Goal: Task Accomplishment & Management: Use online tool/utility

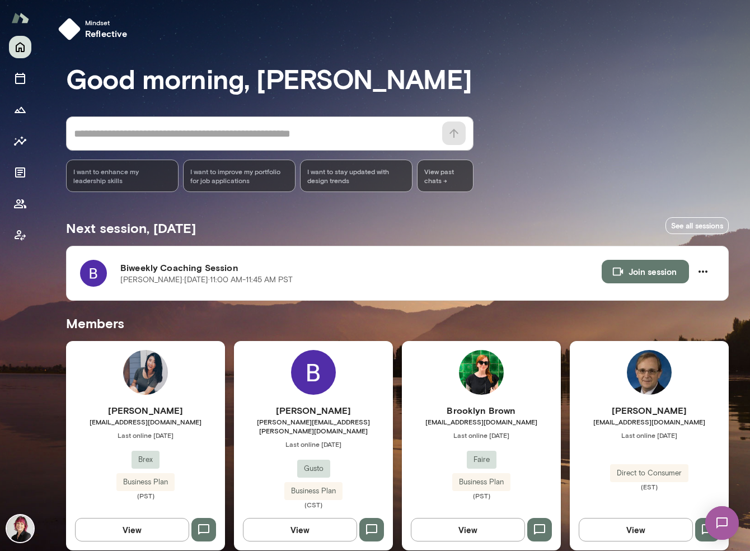
click at [290, 389] on div "Bethany Schwanke bethany.schwanke@gusto.com Last online May 20 Gusto Business P…" at bounding box center [313, 445] width 159 height 209
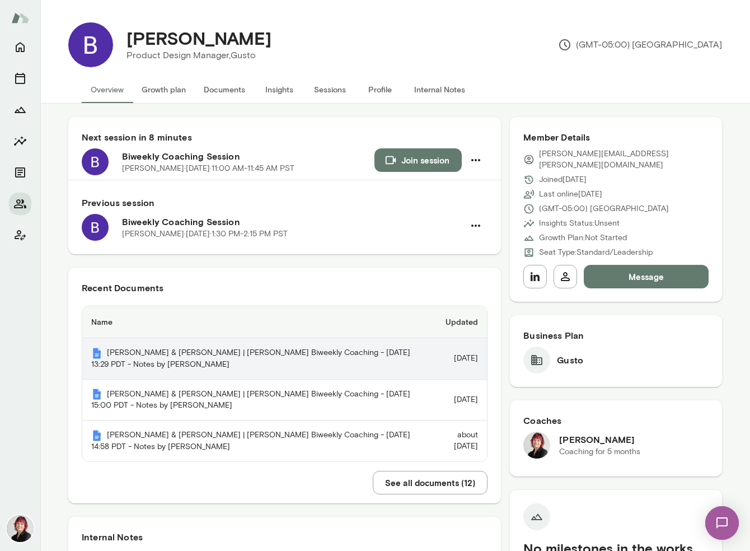
click at [229, 353] on th "[PERSON_NAME] & [PERSON_NAME] | [PERSON_NAME] Biweekly Coaching - [DATE] 13:29 …" at bounding box center [254, 358] width 345 height 41
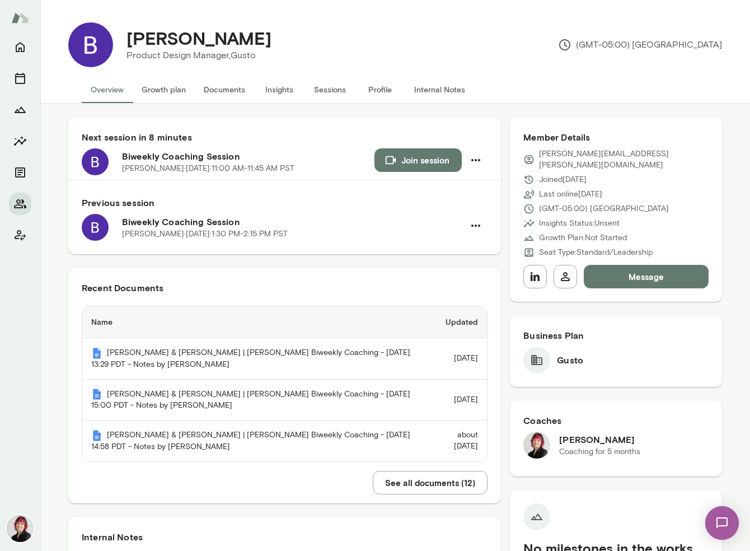
click at [455, 481] on button "See all documents ( 12 )" at bounding box center [430, 483] width 115 height 24
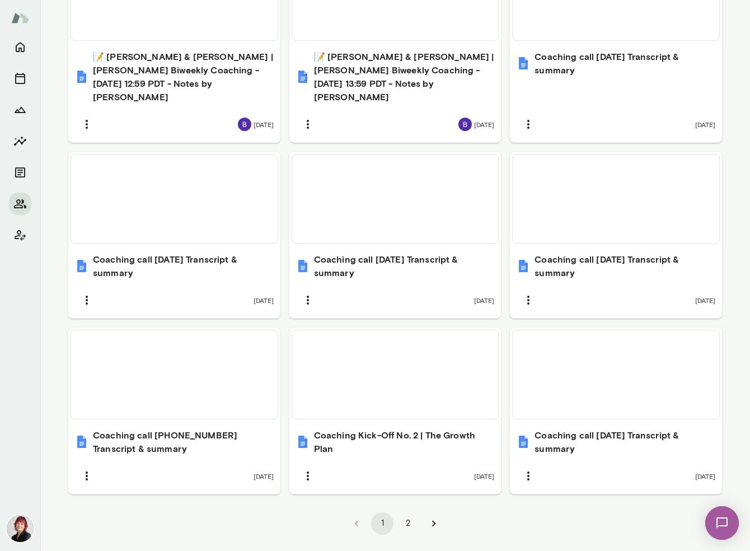
scroll to position [687, 0]
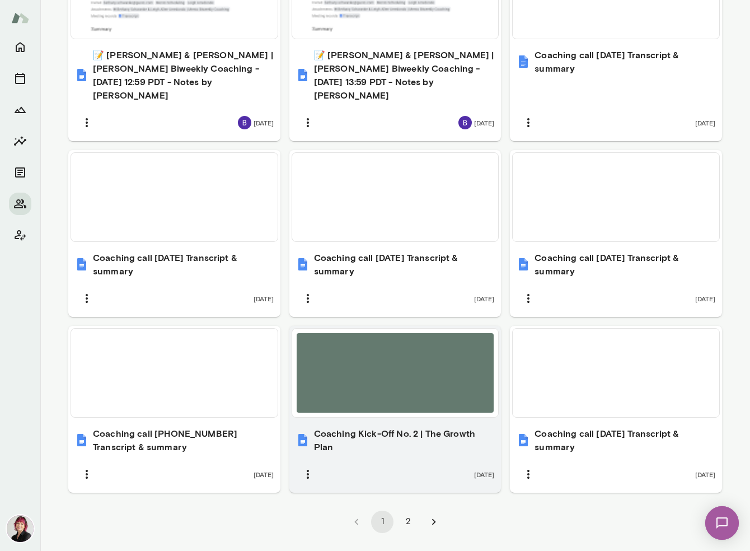
click at [339, 426] on h6 "Coaching Kick-Off No. 2 | The Growth Plan" at bounding box center [404, 439] width 181 height 27
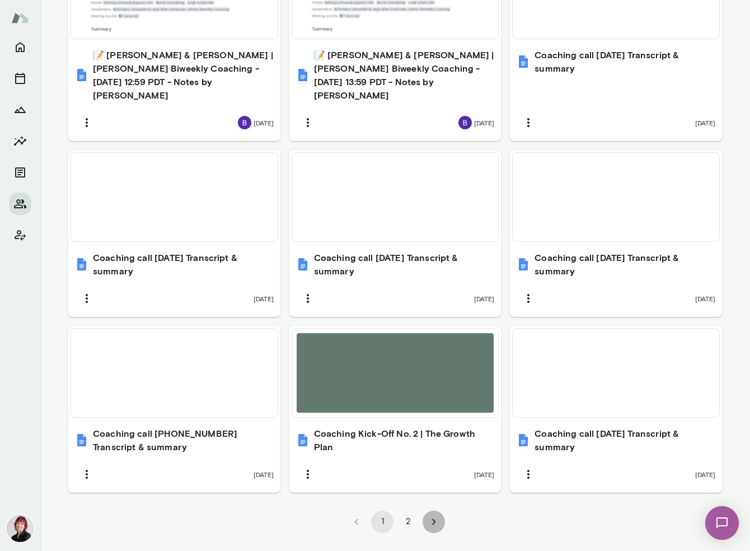
click at [433, 515] on icon "Go to next page" at bounding box center [434, 521] width 12 height 12
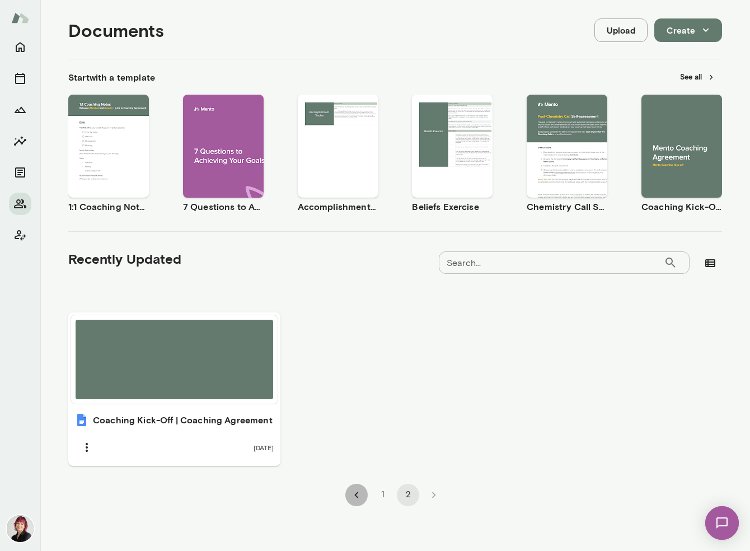
click at [358, 496] on icon "Go to previous page" at bounding box center [356, 495] width 12 height 12
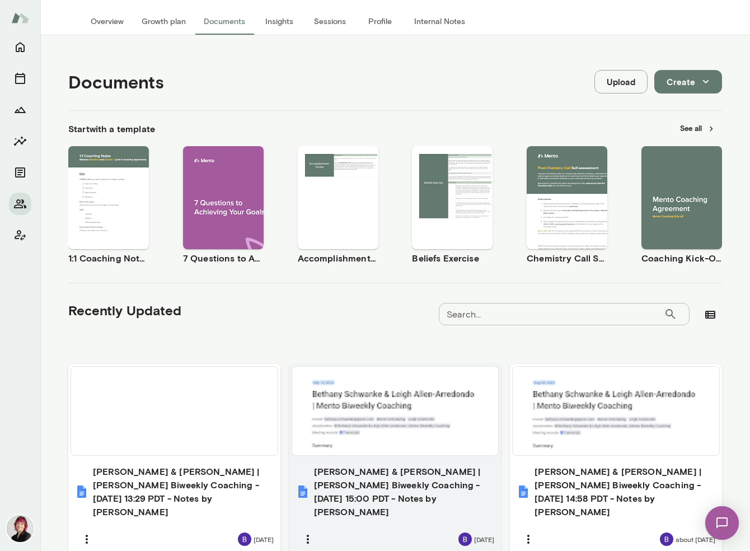
scroll to position [0, 0]
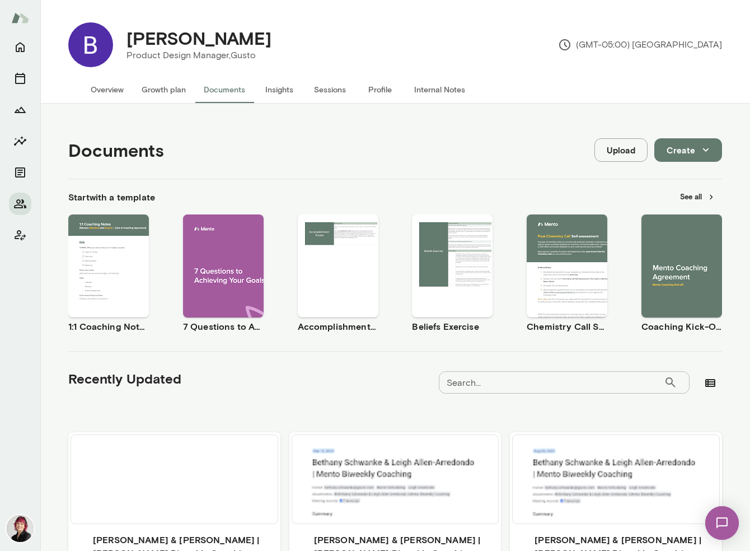
click at [691, 198] on button "See all" at bounding box center [697, 196] width 49 height 17
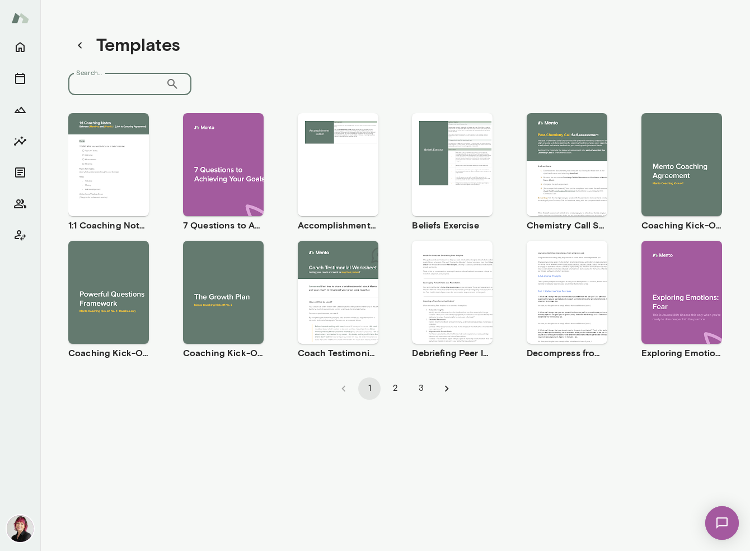
click at [86, 83] on input "Search..." at bounding box center [116, 84] width 97 height 22
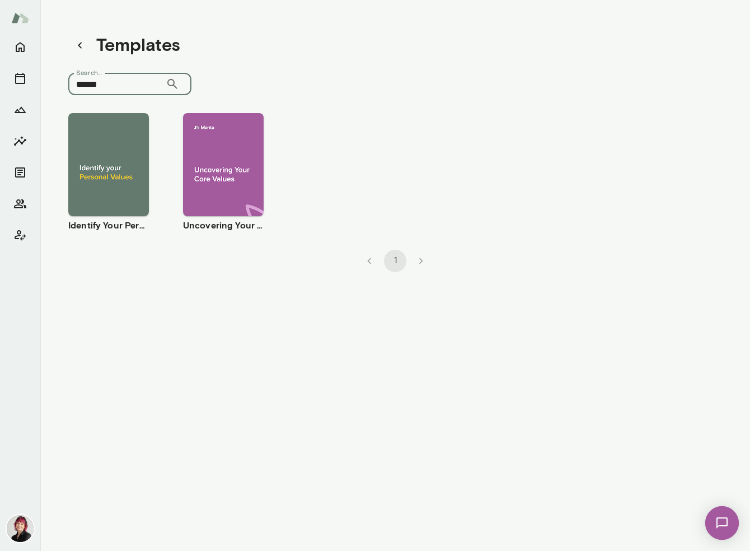
type input "******"
click at [118, 210] on div "Use template Preview" at bounding box center [108, 164] width 81 height 103
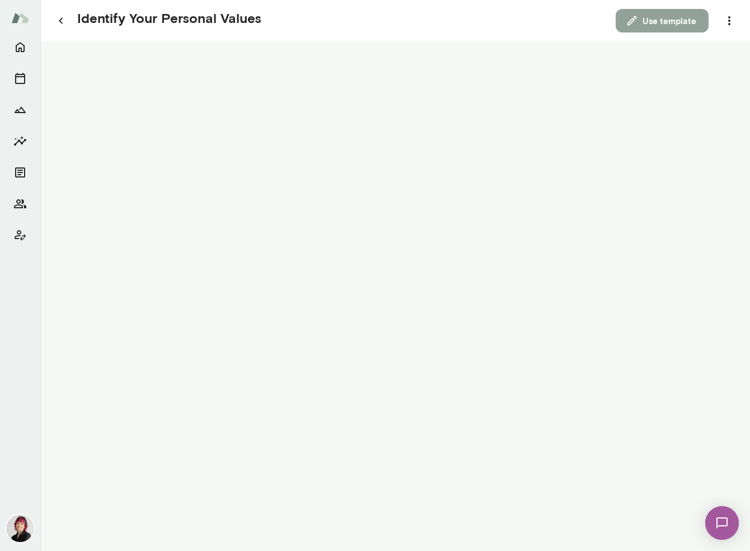
click at [680, 16] on button "Use template" at bounding box center [662, 21] width 93 height 24
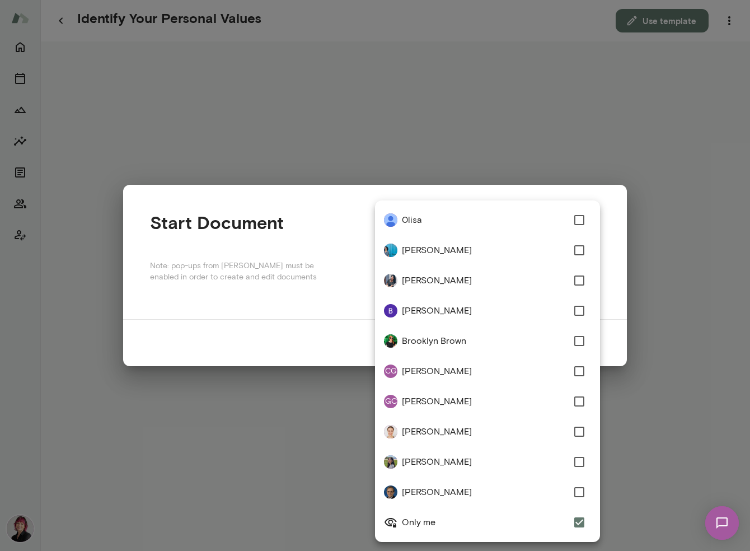
click at [483, 0] on div "**********" at bounding box center [375, 0] width 750 height 0
type input "**********"
click at [605, 294] on div at bounding box center [375, 275] width 750 height 551
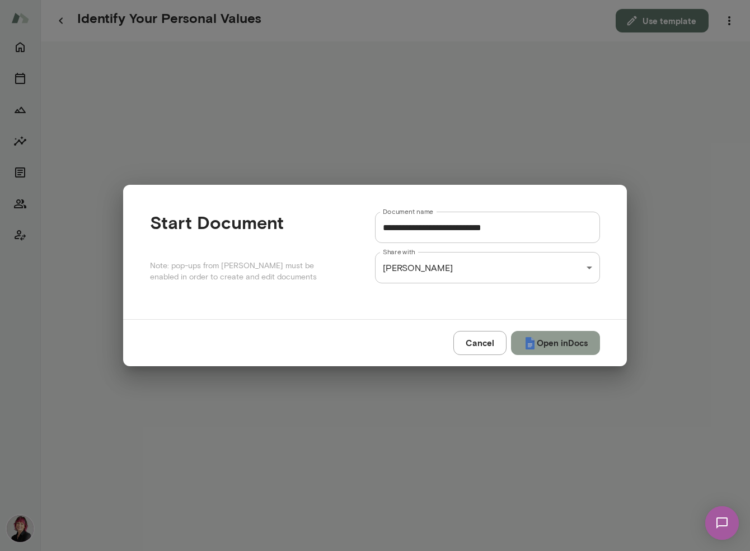
click at [576, 342] on button "Open in Docs" at bounding box center [555, 343] width 89 height 24
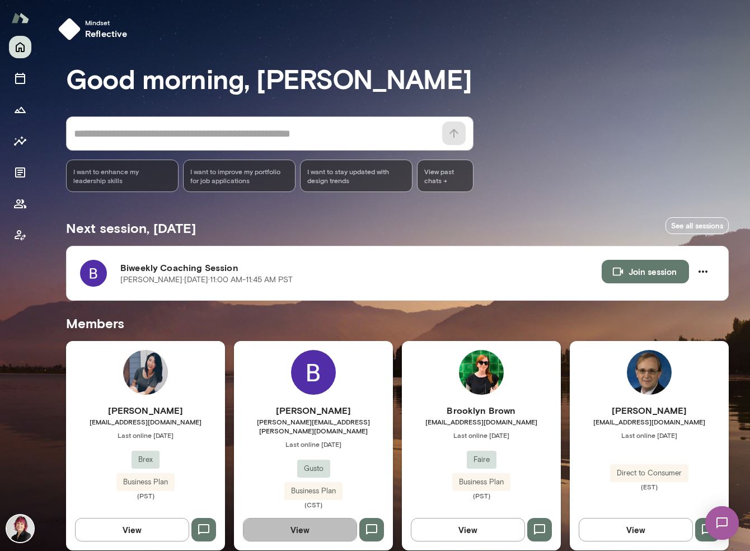
click at [312, 521] on button "View" at bounding box center [300, 530] width 114 height 24
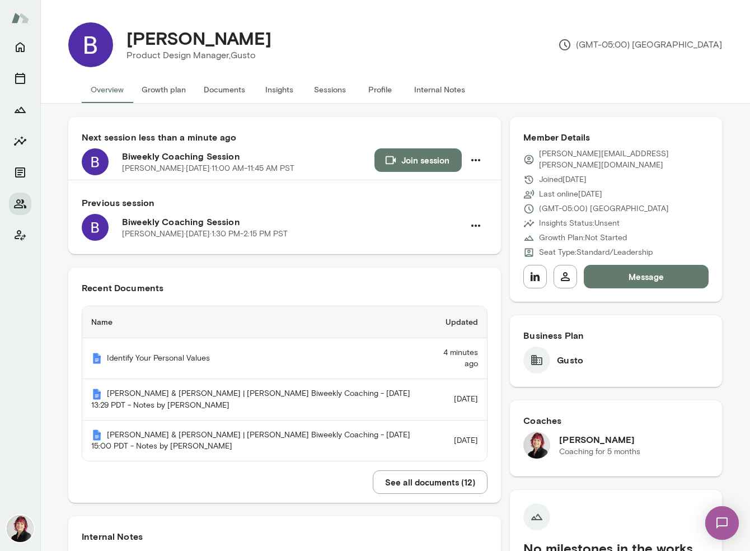
click at [411, 162] on button "Join session" at bounding box center [417, 160] width 87 height 24
